Goal: Information Seeking & Learning: Learn about a topic

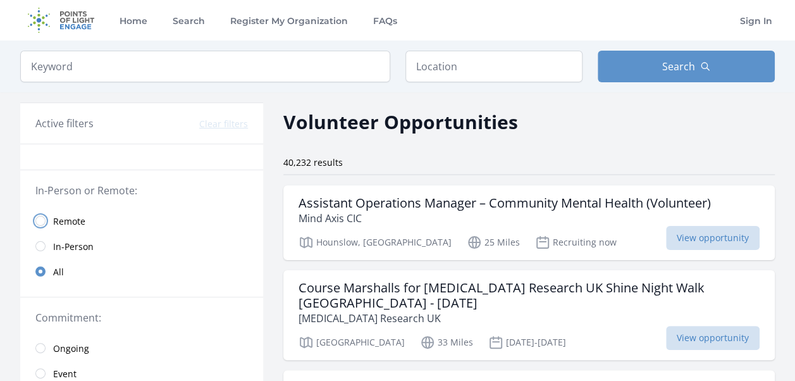
click at [39, 219] on input "radio" at bounding box center [40, 221] width 10 height 10
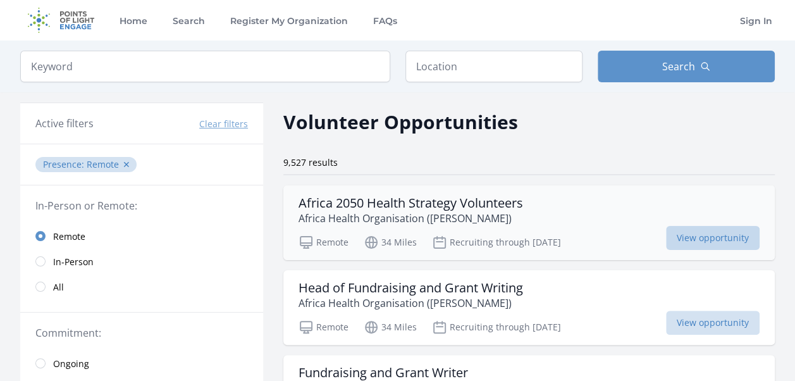
click at [721, 235] on span "View opportunity" at bounding box center [713, 238] width 94 height 24
click at [694, 238] on span "View opportunity" at bounding box center [713, 238] width 94 height 24
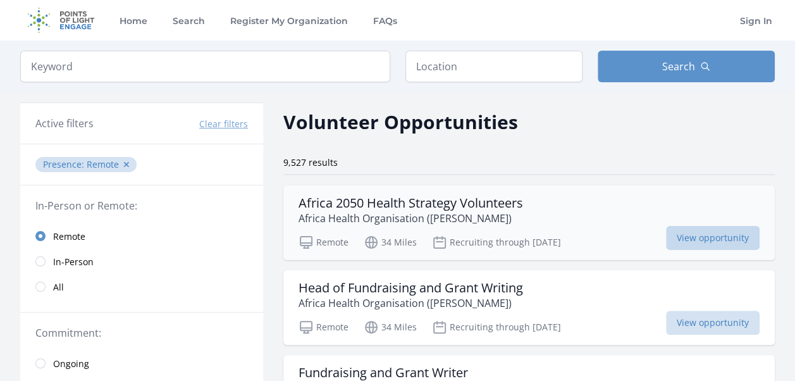
click at [694, 238] on span "View opportunity" at bounding box center [713, 238] width 94 height 24
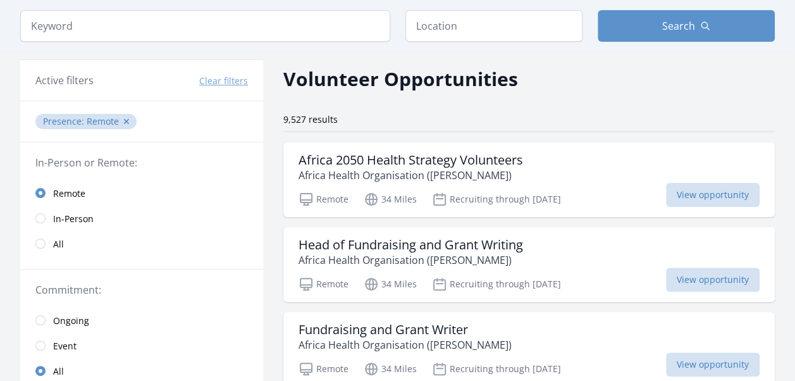
scroll to position [51, 0]
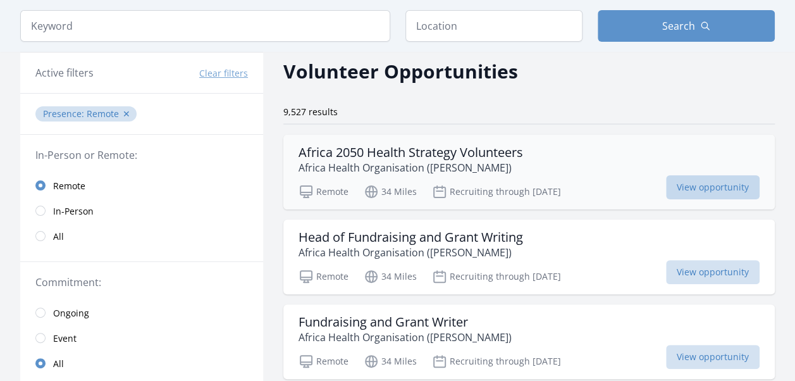
click at [700, 187] on span "View opportunity" at bounding box center [713, 187] width 94 height 24
click at [436, 153] on h3 "Africa 2050 Health Strategy Volunteers" at bounding box center [411, 152] width 225 height 15
click at [317, 154] on h3 "Africa 2050 Health Strategy Volunteers" at bounding box center [411, 152] width 225 height 15
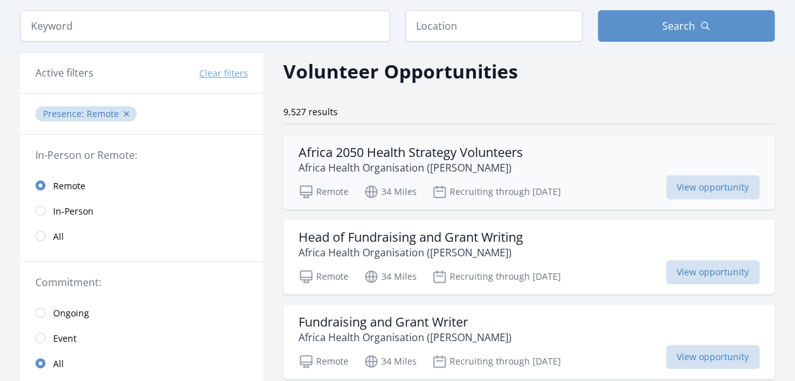
click at [317, 154] on h3 "Africa 2050 Health Strategy Volunteers" at bounding box center [411, 152] width 225 height 15
click at [711, 195] on span "View opportunity" at bounding box center [713, 187] width 94 height 24
click at [707, 192] on span "View opportunity" at bounding box center [713, 187] width 94 height 24
drag, startPoint x: 707, startPoint y: 192, endPoint x: 799, endPoint y: 373, distance: 203.1
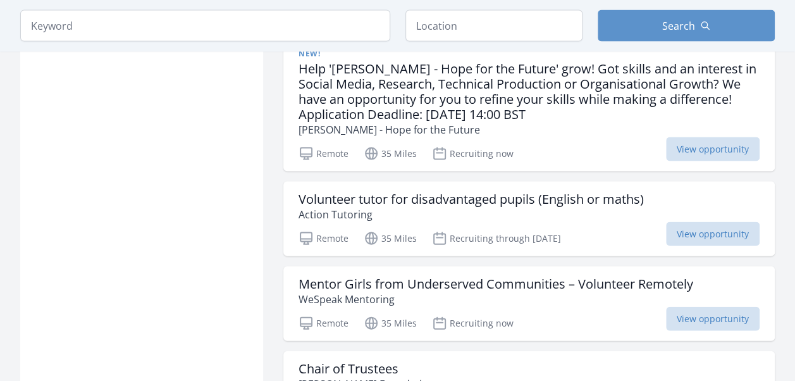
scroll to position [1274, 0]
